Goal: Communication & Community: Ask a question

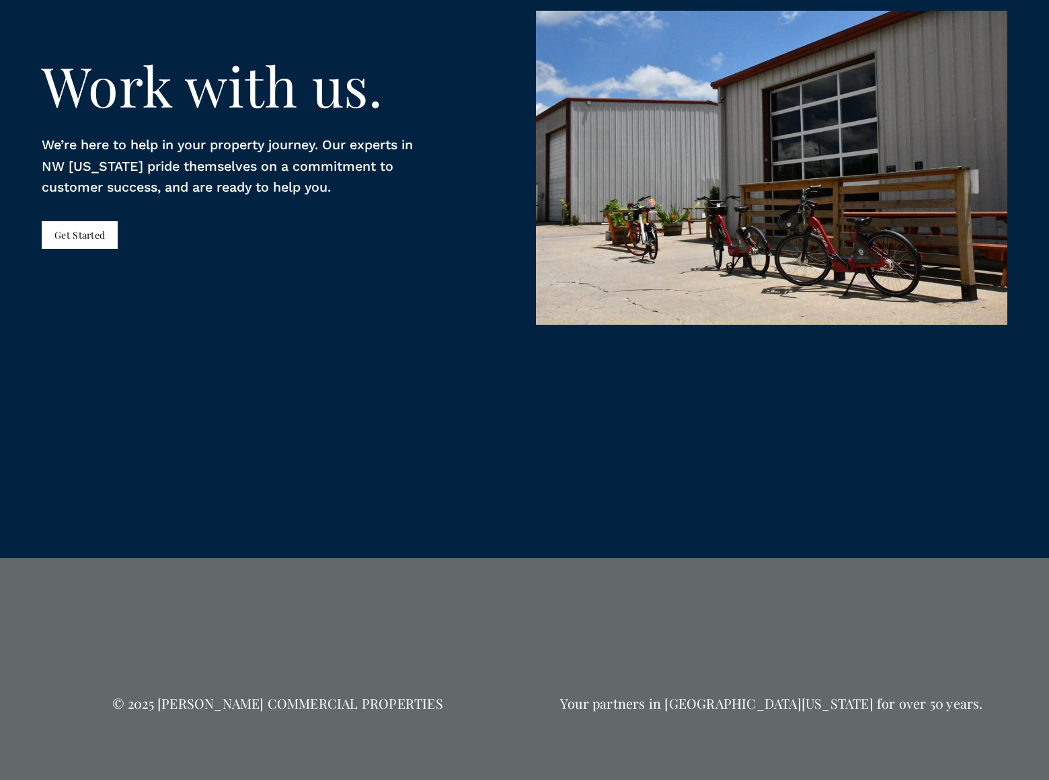
scroll to position [2956, 0]
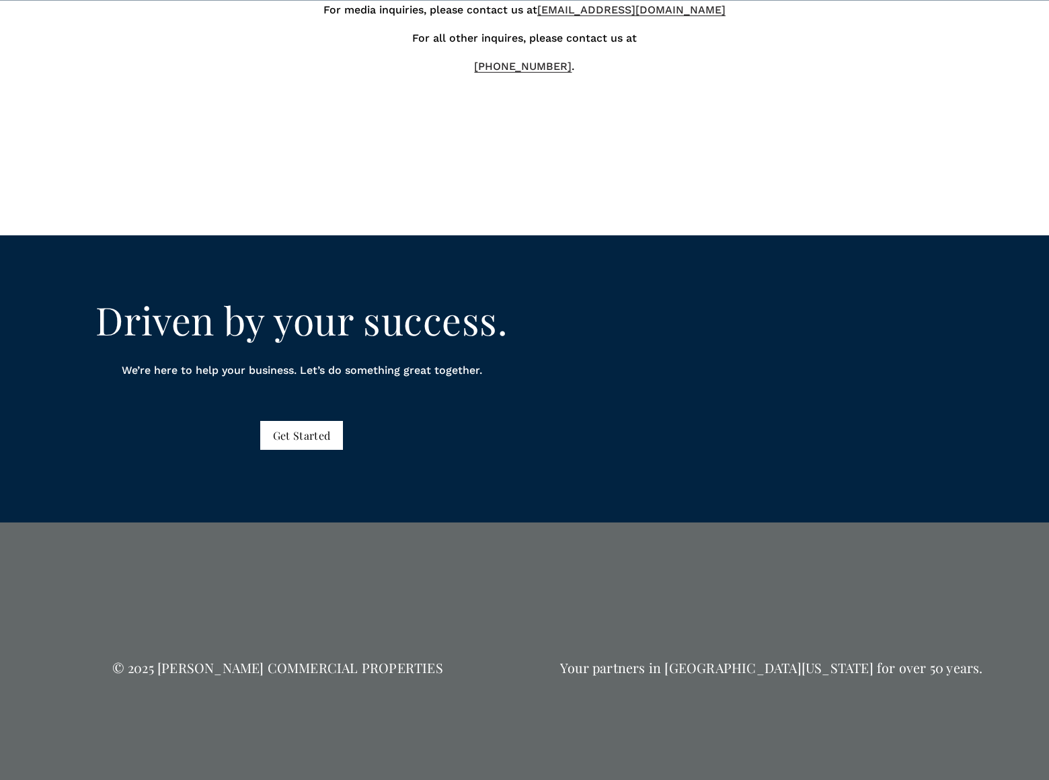
scroll to position [1031, 0]
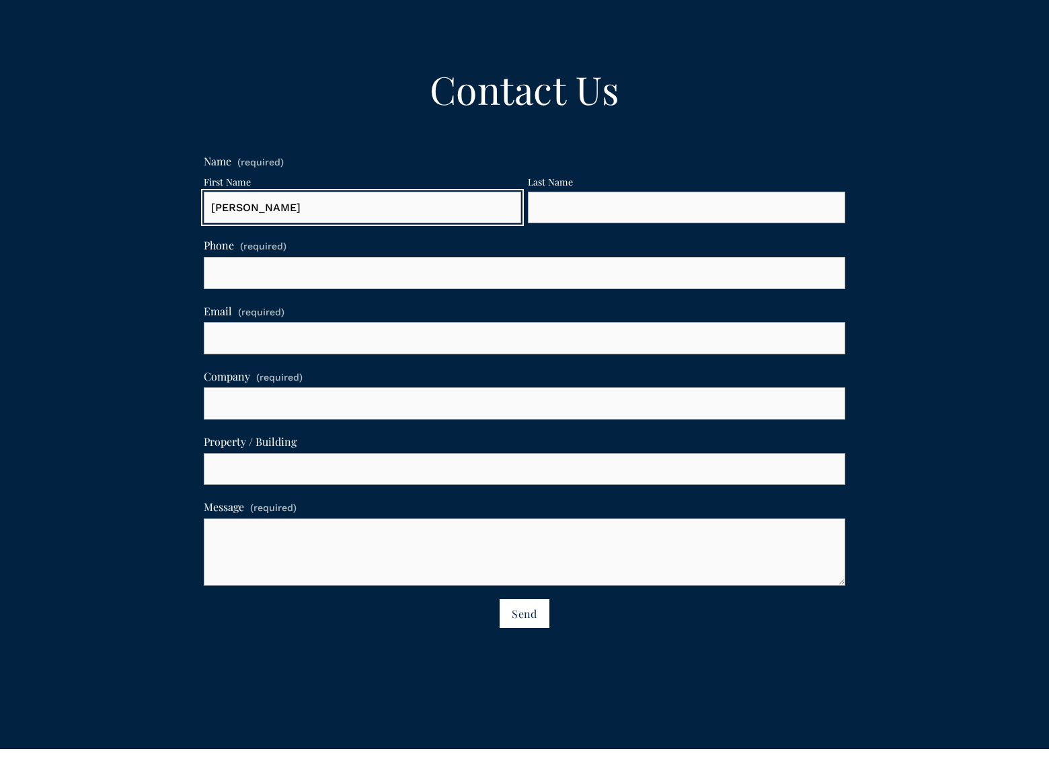
type input "Gary"
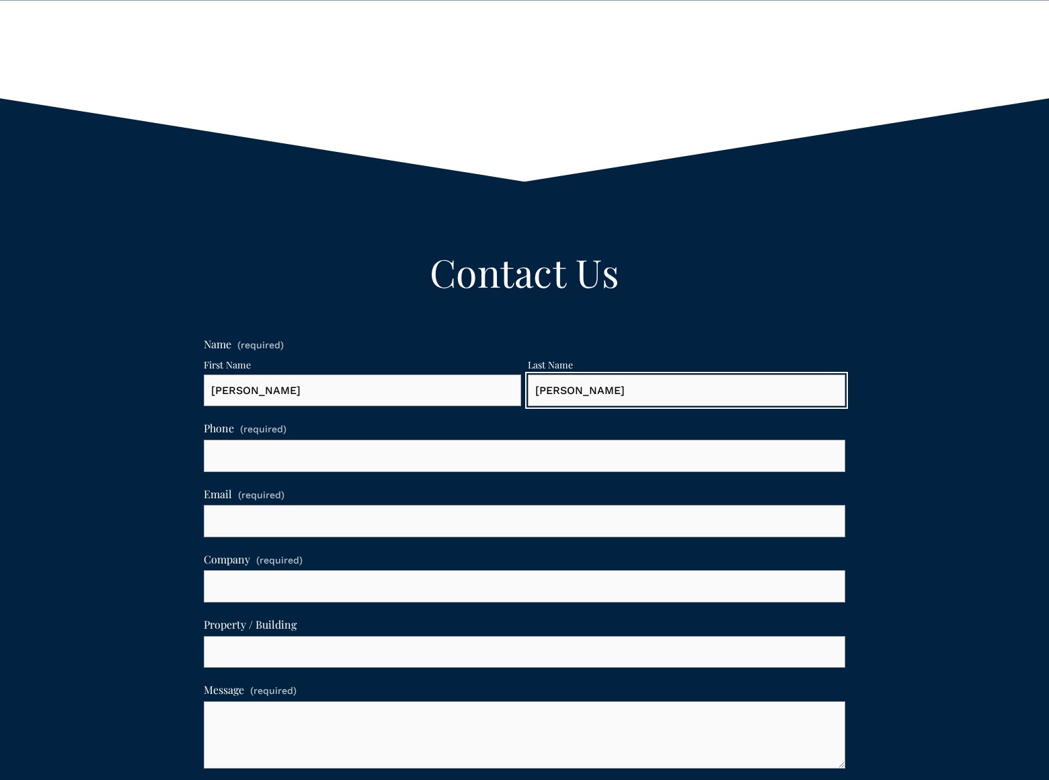
type input "Charles"
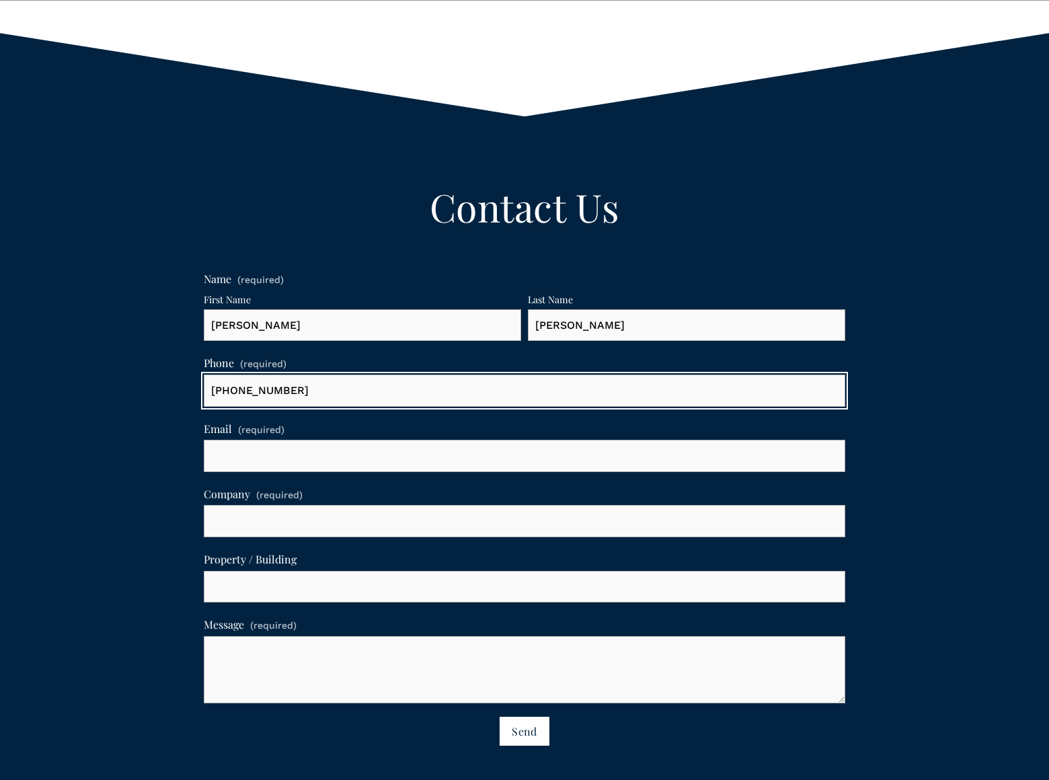
type input "(805) 400-2077"
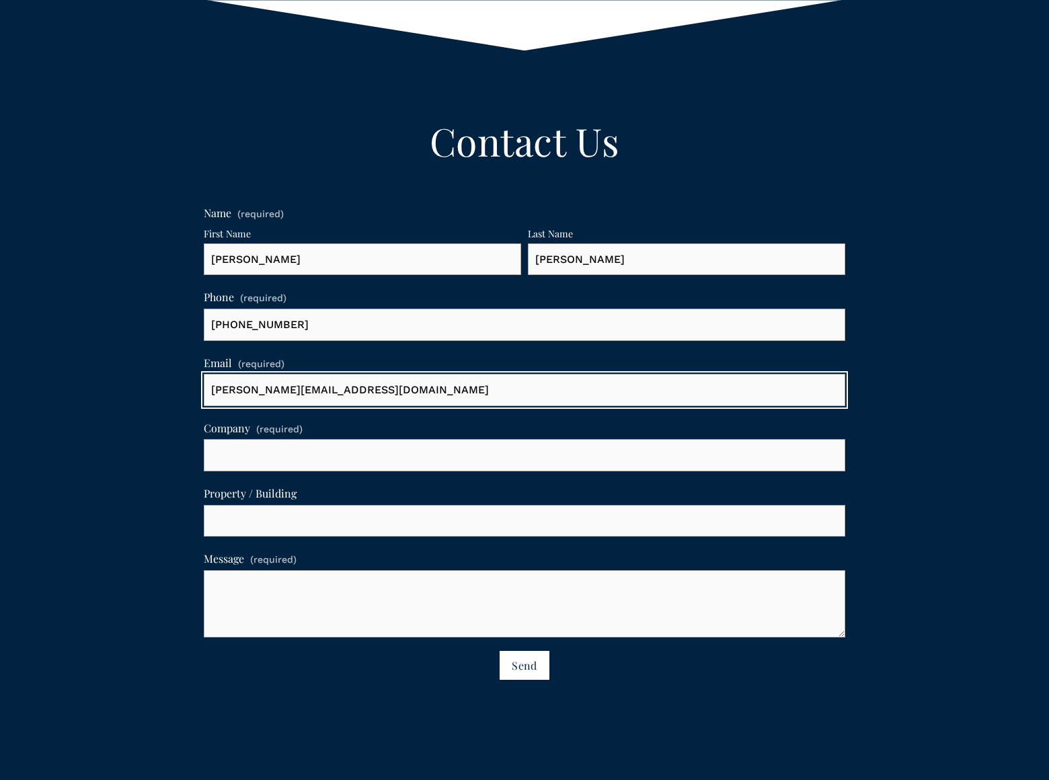
type input "gary-charles@dominatebanners.com"
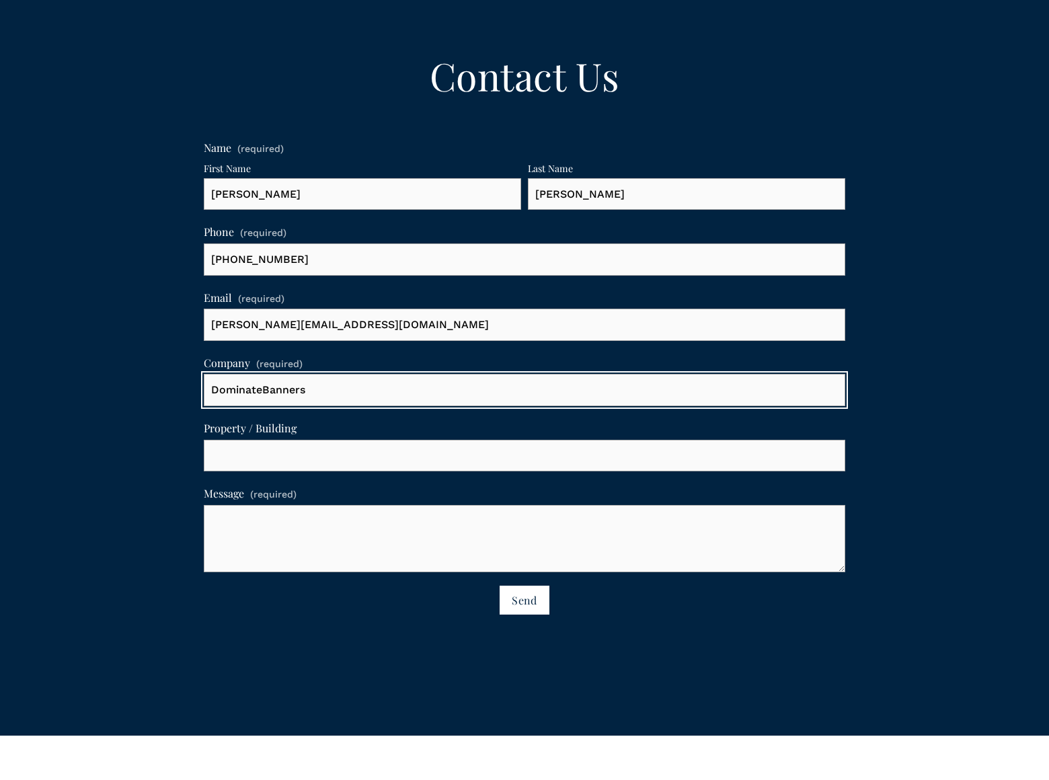
type input "DominateBanners"
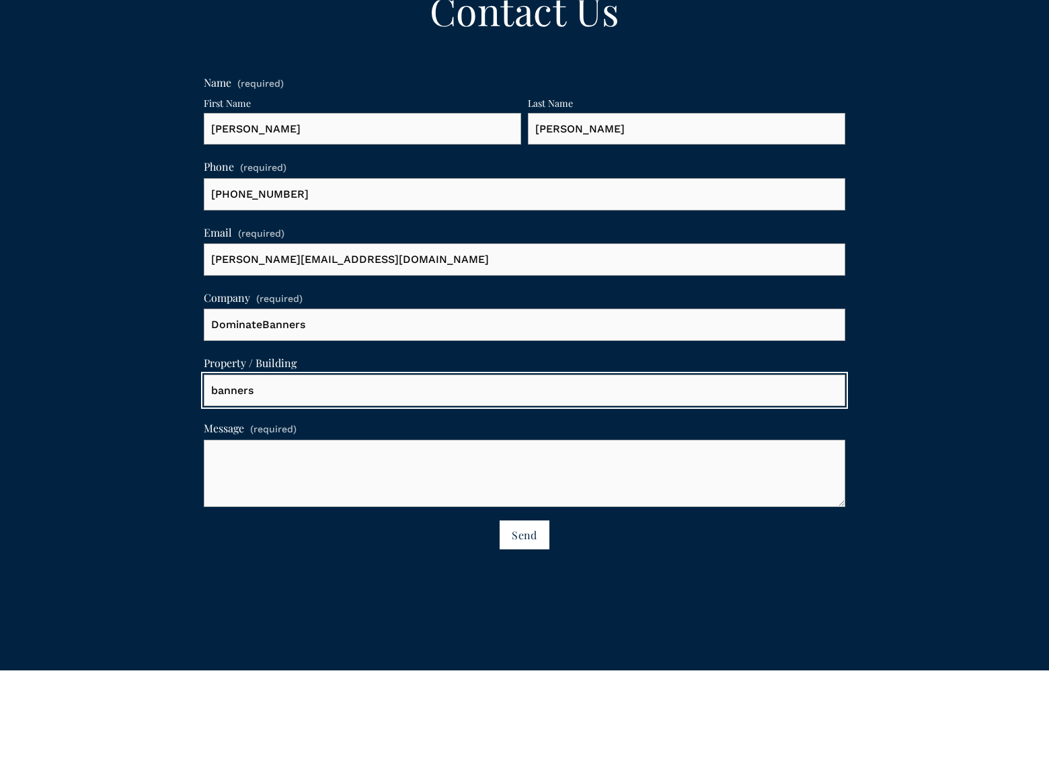
type input "banners"
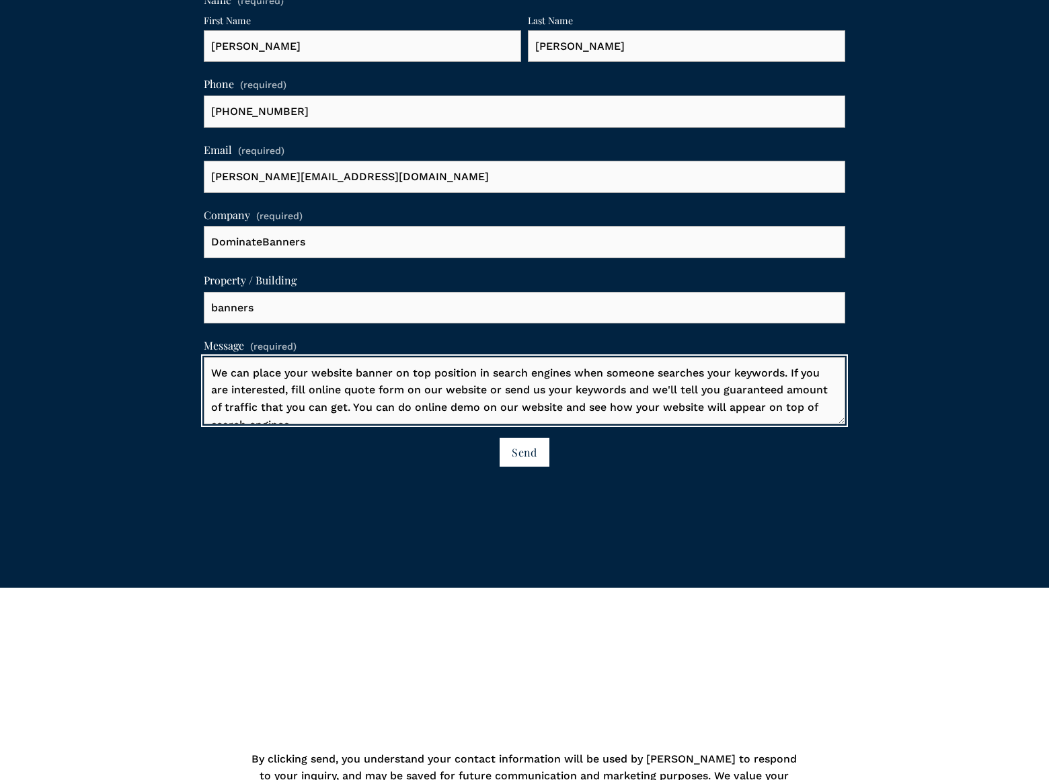
scroll to position [7, 0]
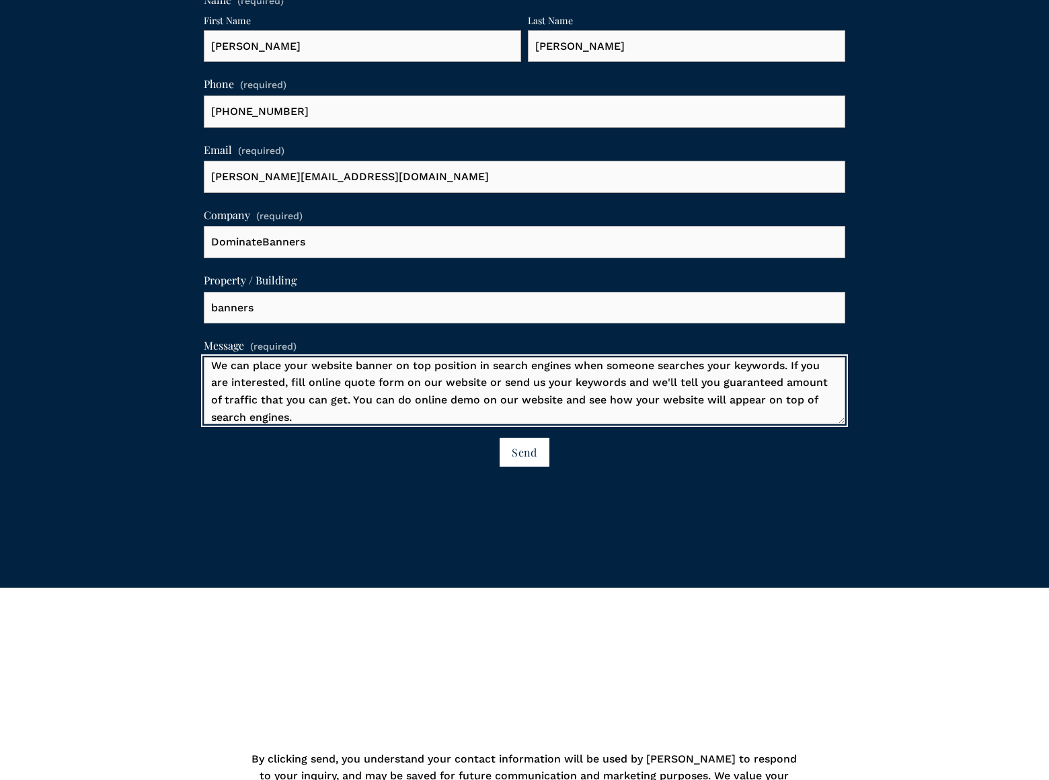
type textarea "We can place your website banner on top position in search engines when someone…"
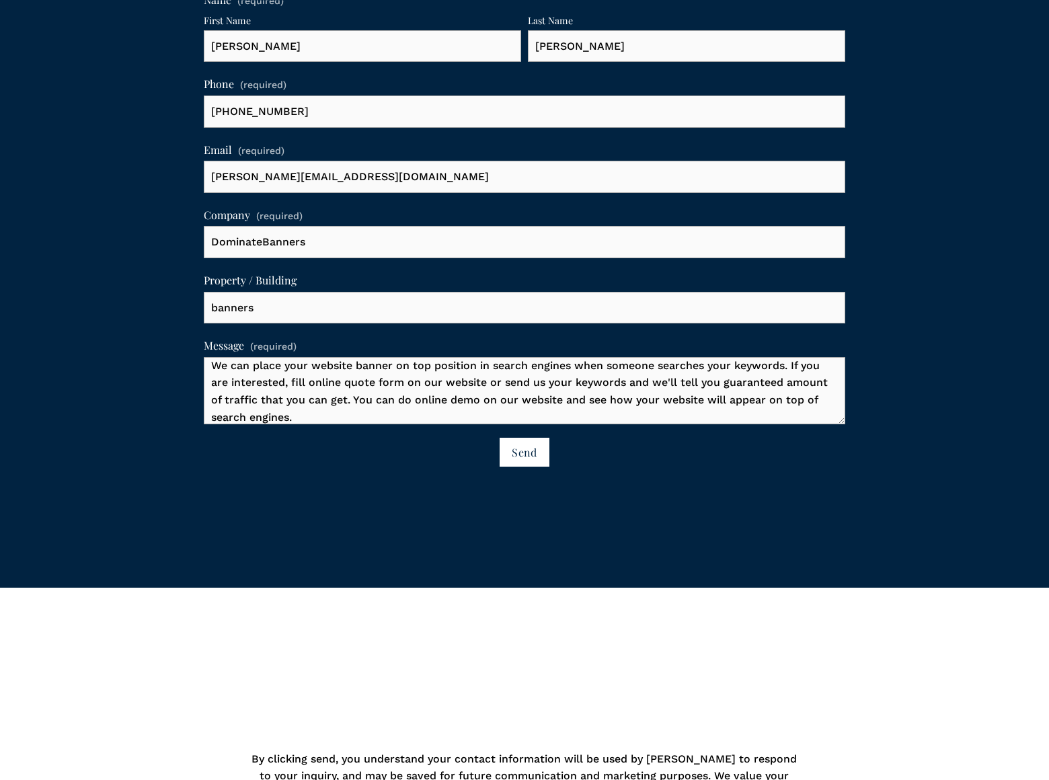
click at [525, 452] on span "Send" at bounding box center [524, 452] width 25 height 14
